Goal: Information Seeking & Learning: Learn about a topic

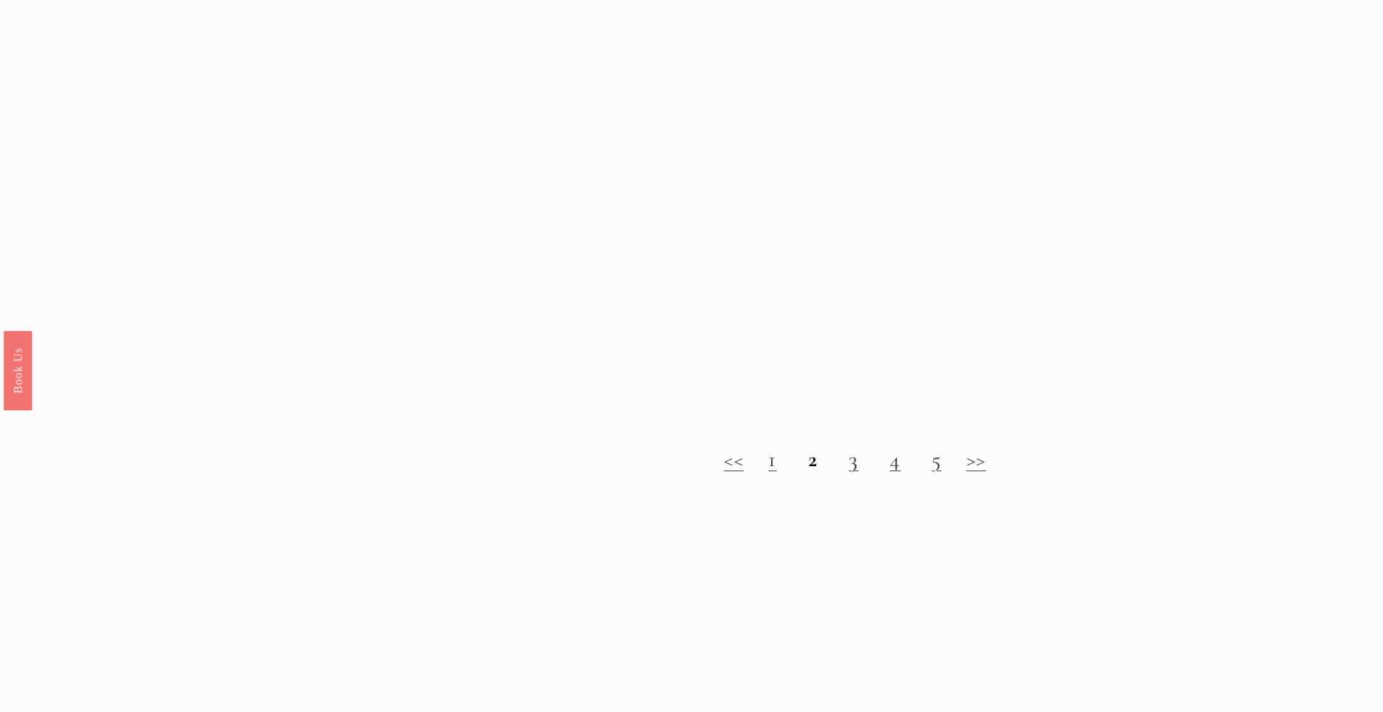
scroll to position [1672, 0]
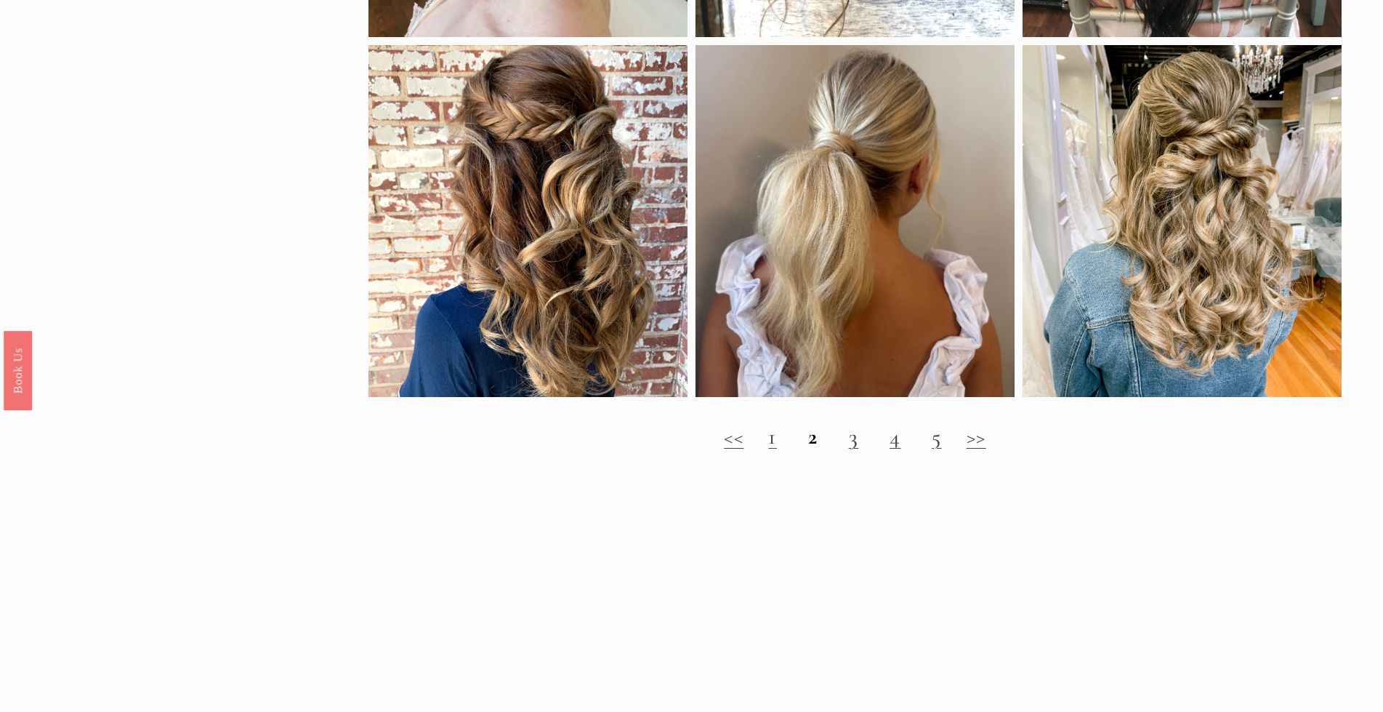
click at [853, 450] on link "3" at bounding box center [854, 436] width 10 height 27
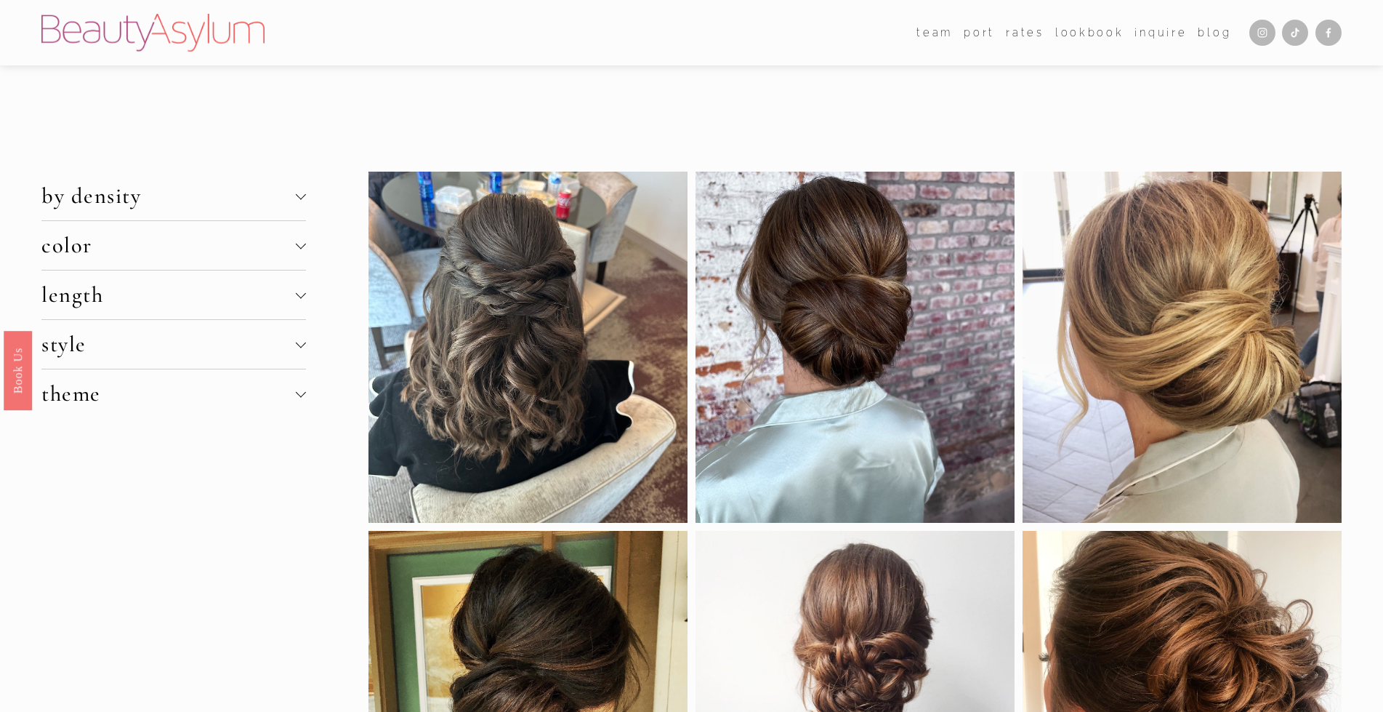
click at [297, 349] on div at bounding box center [301, 344] width 10 height 10
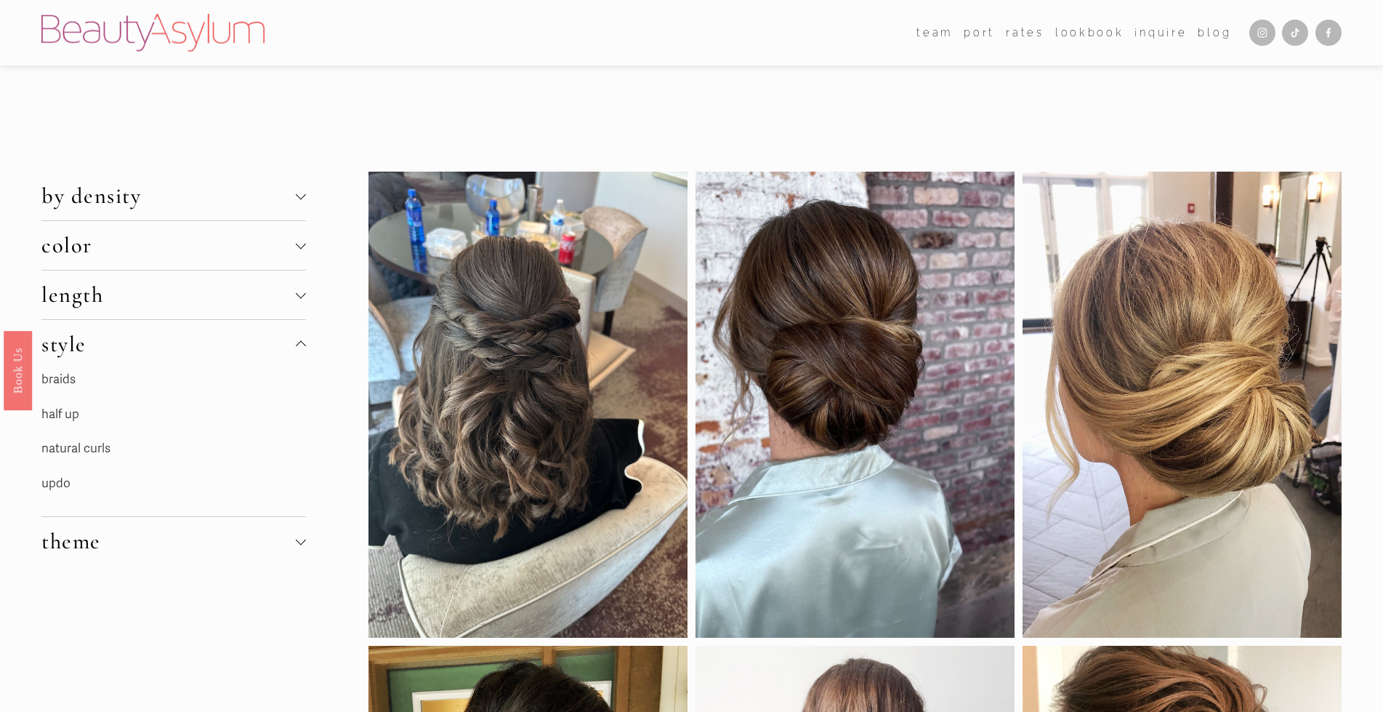
click at [88, 449] on link "natural curls" at bounding box center [75, 448] width 69 height 15
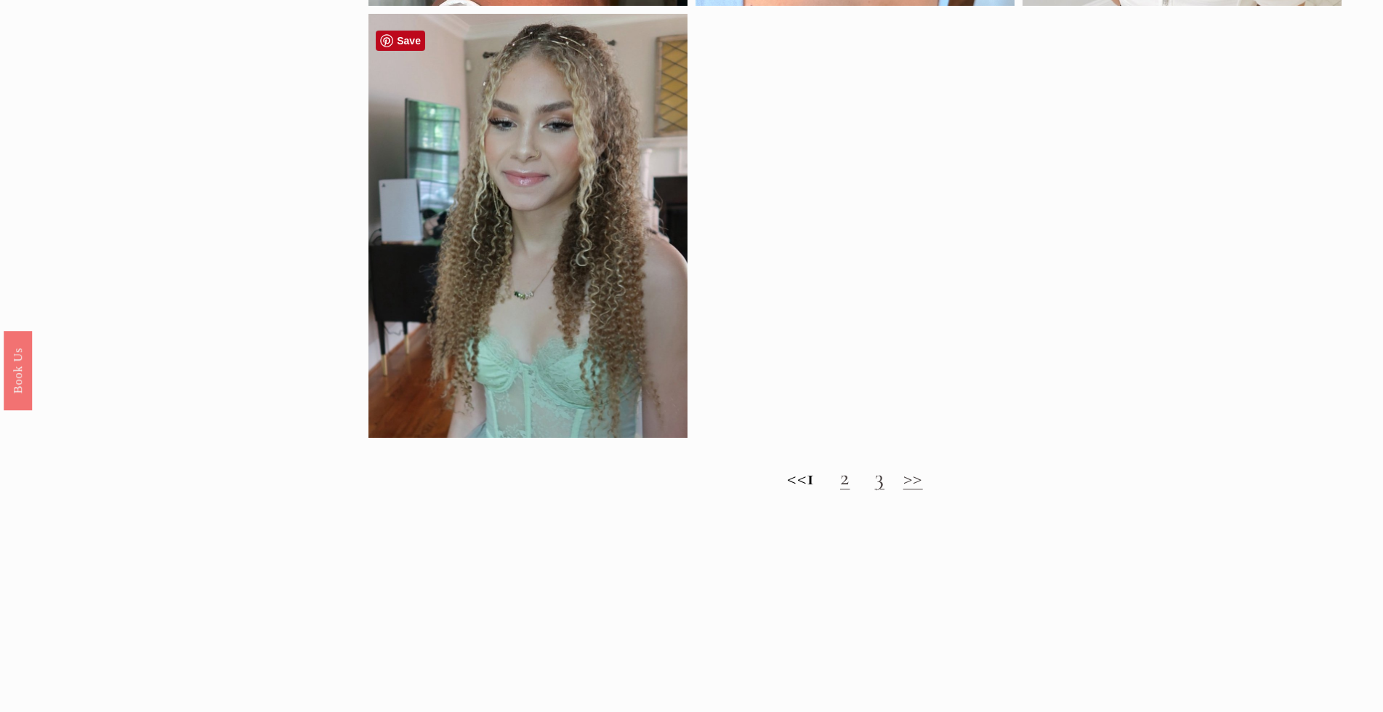
scroll to position [1308, 0]
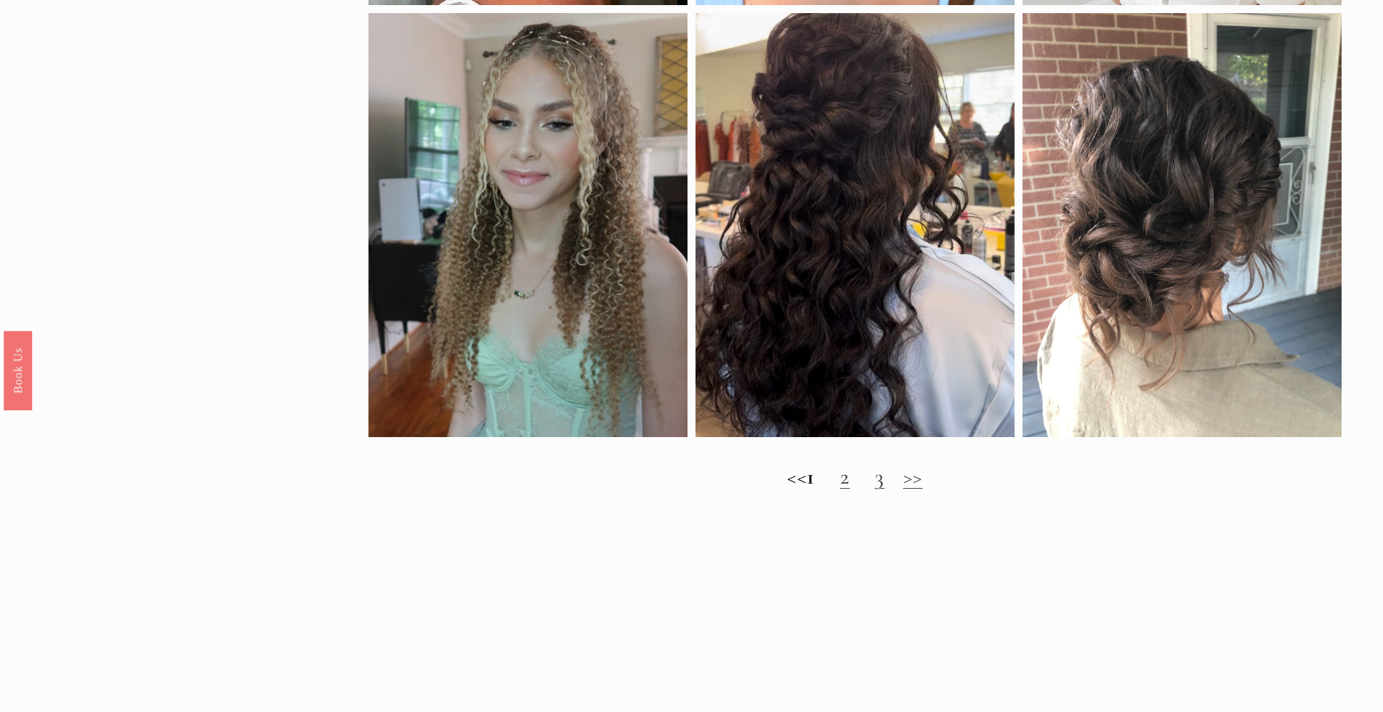
click at [851, 490] on link "2" at bounding box center [845, 476] width 10 height 27
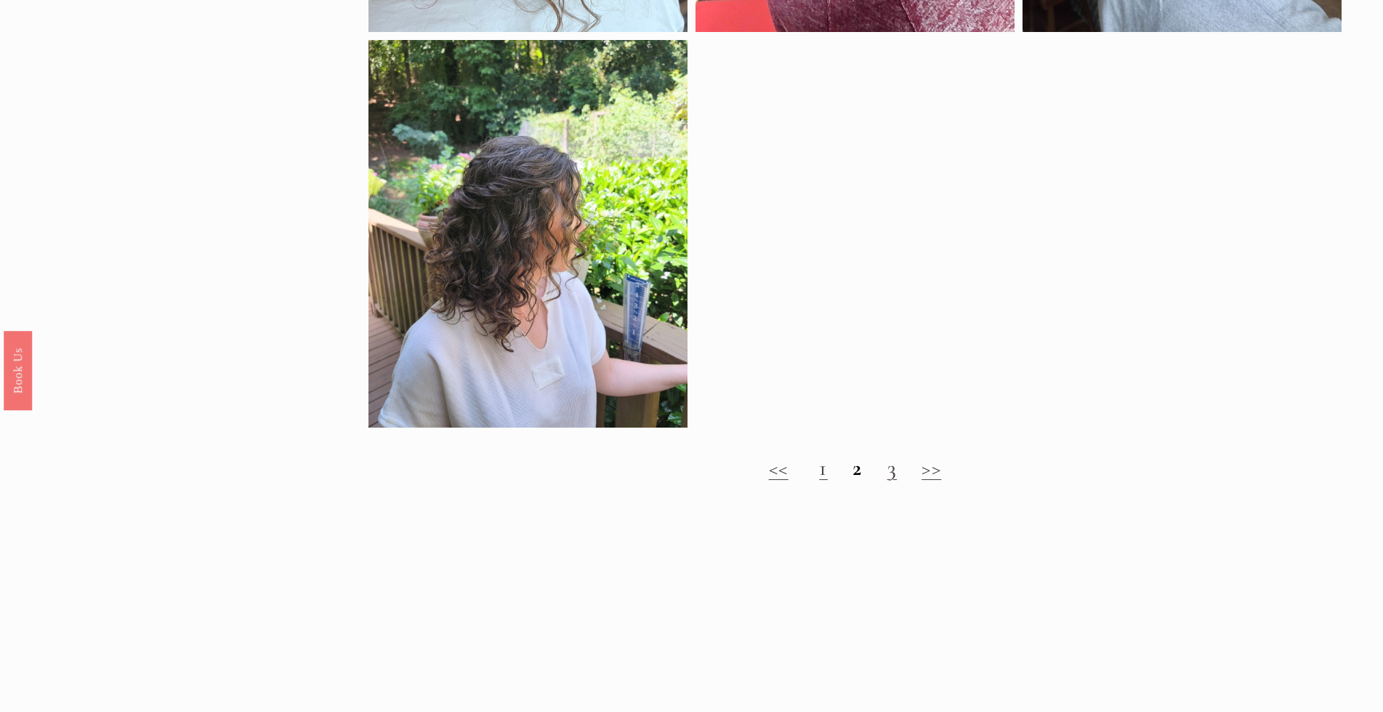
scroll to position [945, 0]
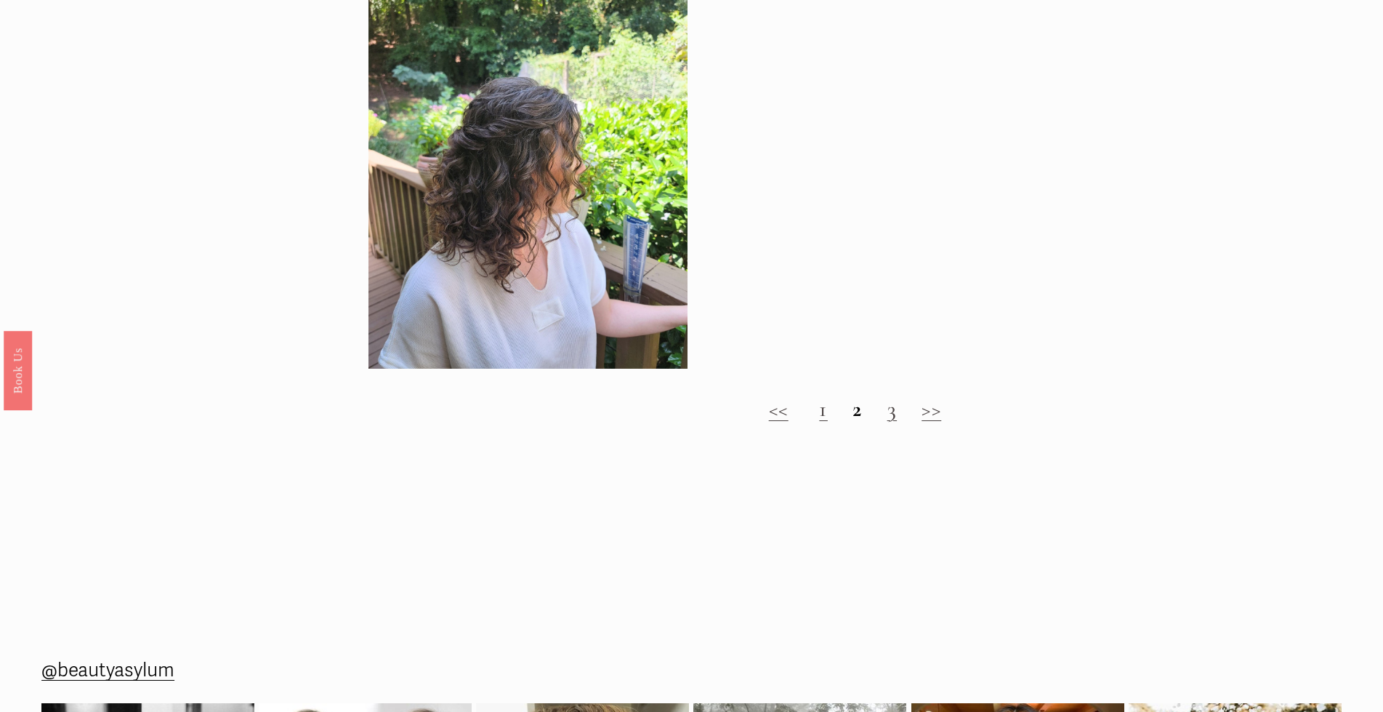
click at [887, 419] on h2 "<< 1 2 3 >>" at bounding box center [855, 409] width 973 height 26
click at [897, 422] on h2 "<< 1 2 3 >>" at bounding box center [855, 409] width 973 height 26
click at [933, 422] on link ">>" at bounding box center [932, 408] width 20 height 27
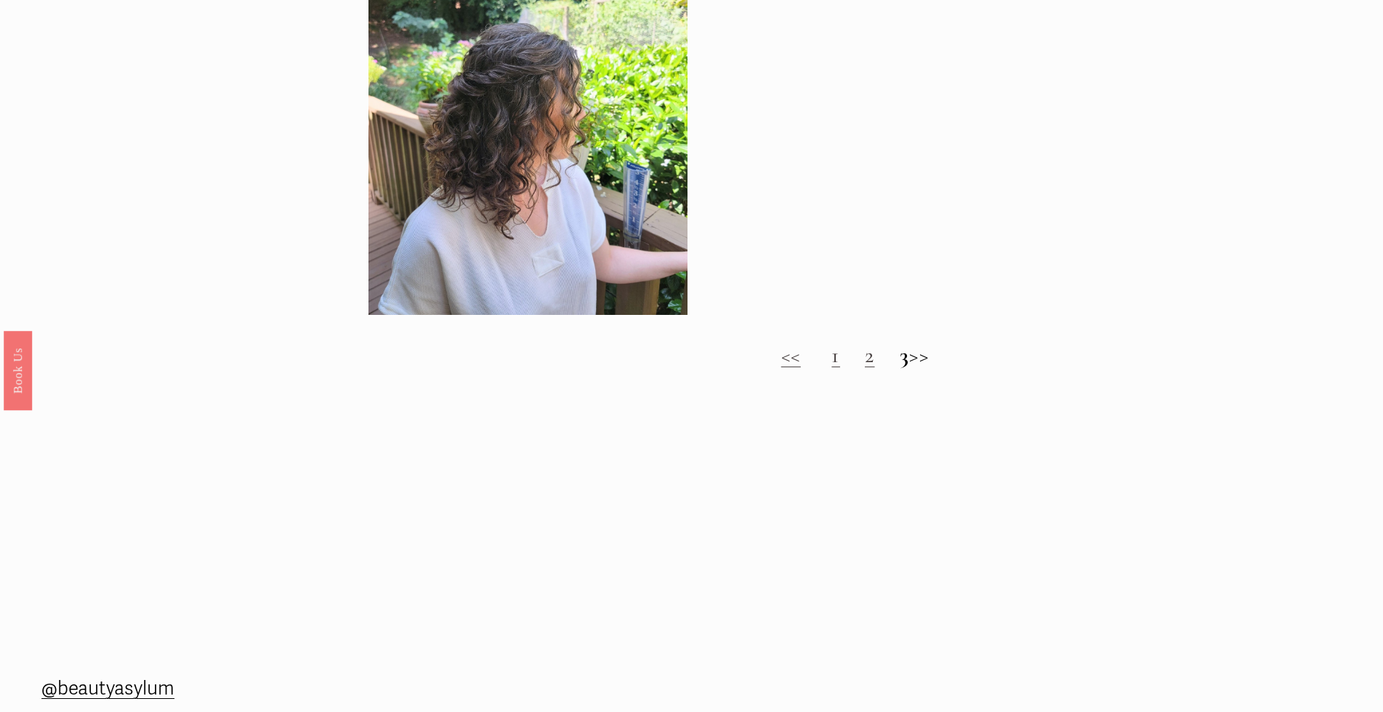
scroll to position [1018, 0]
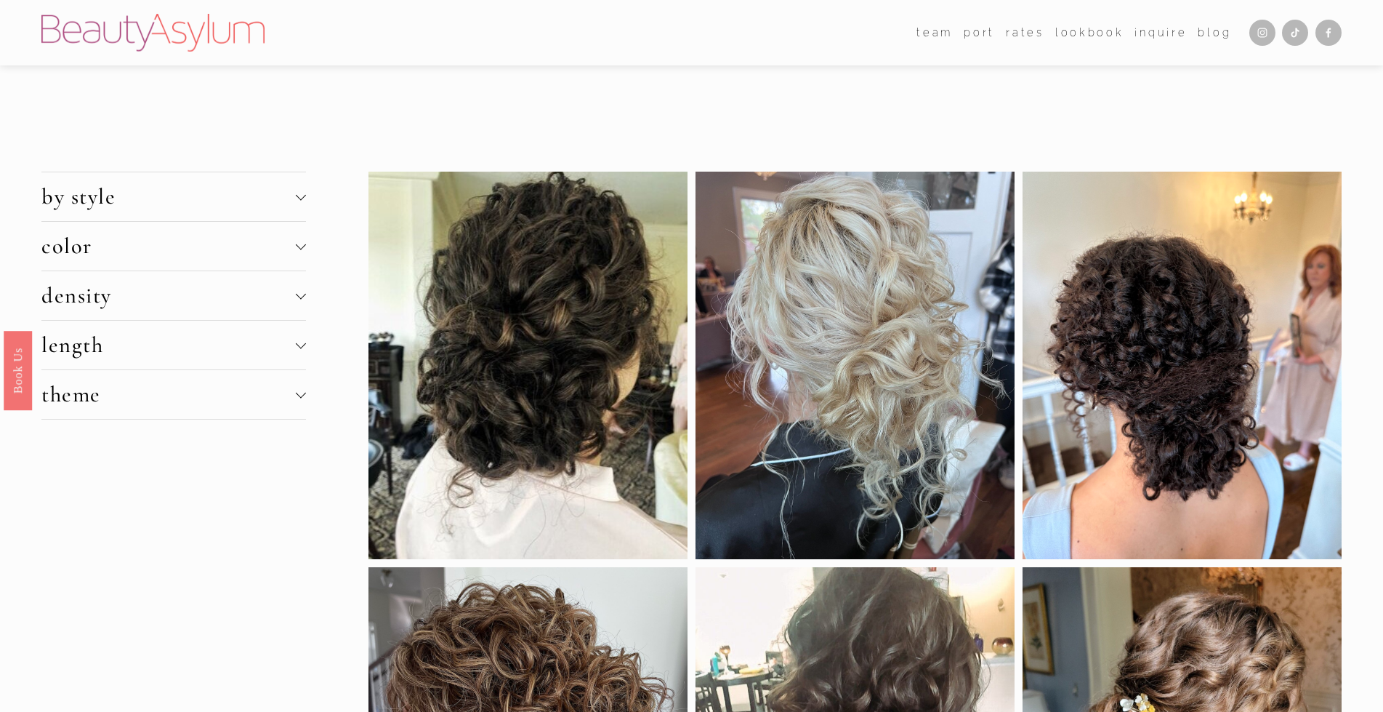
scroll to position [945, 0]
